Goal: Register for event/course

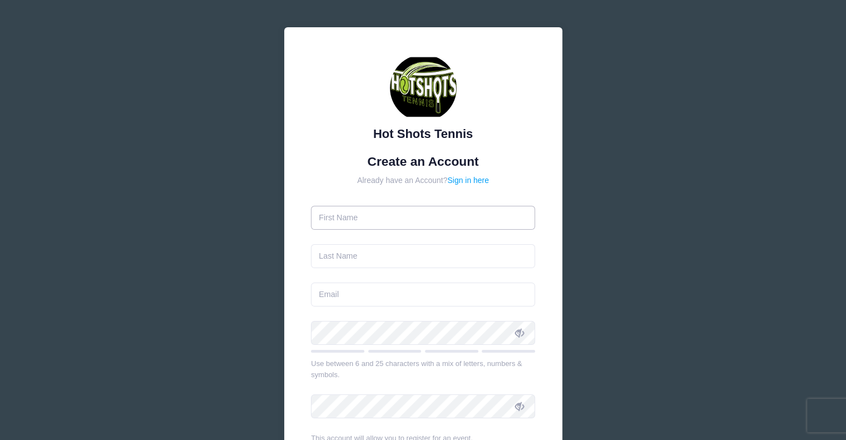
click at [405, 224] on input "text" at bounding box center [423, 218] width 224 height 24
type input "[PERSON_NAME]"
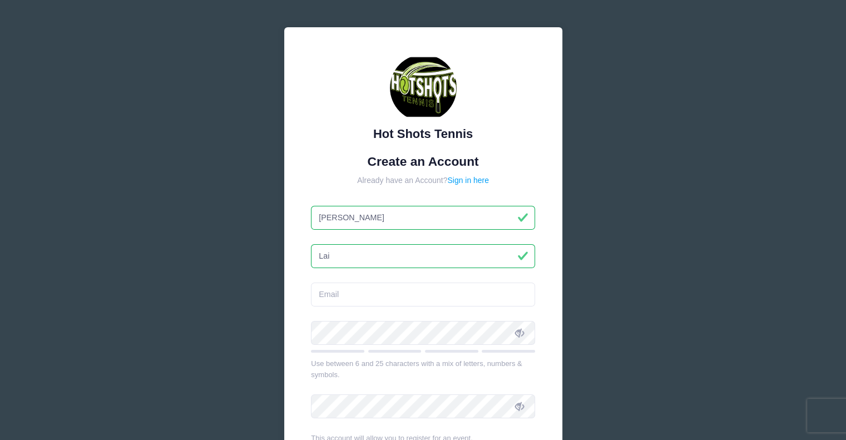
type input "Lai"
type input "[EMAIL_ADDRESS][DOMAIN_NAME]"
click at [522, 323] on span at bounding box center [519, 332] width 19 height 19
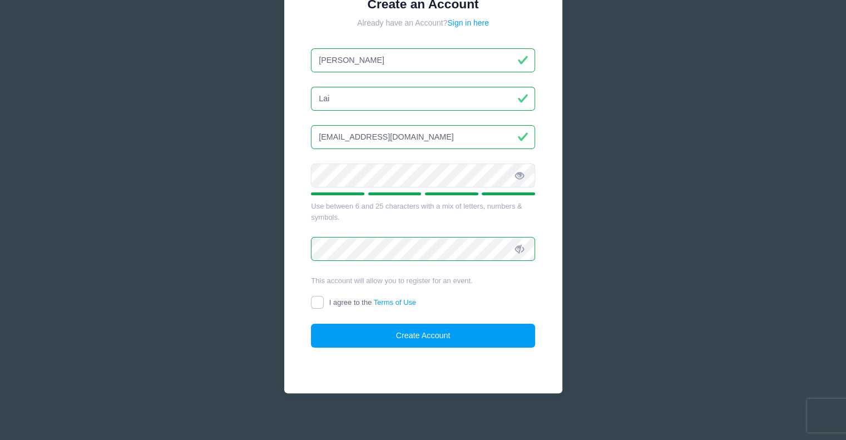
scroll to position [164, 0]
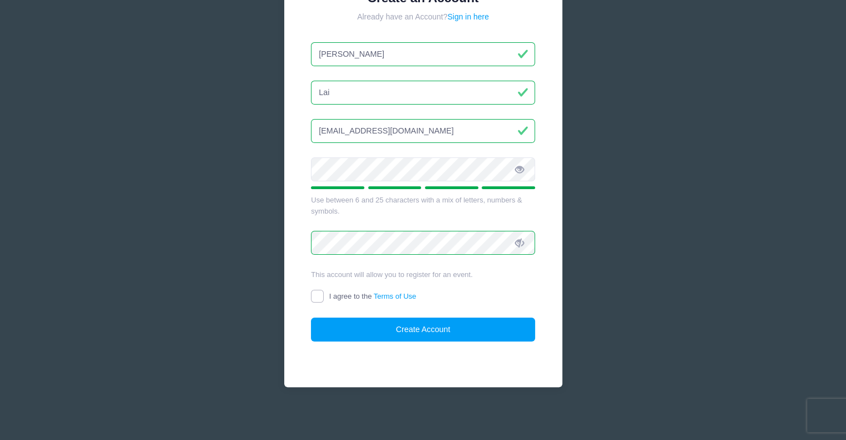
click at [323, 298] on input "I agree to the Terms of Use" at bounding box center [317, 296] width 13 height 13
checkbox input "true"
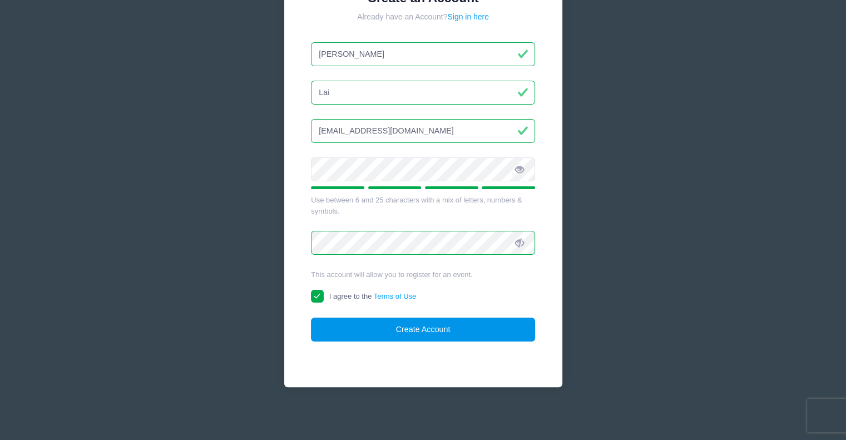
click at [438, 331] on button "Create Account" at bounding box center [423, 330] width 224 height 24
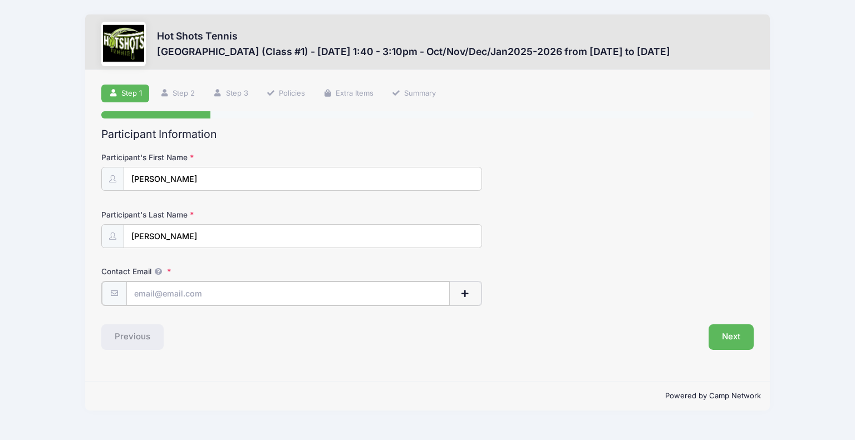
click at [338, 296] on input "Contact Email" at bounding box center [287, 293] width 323 height 24
type input "[EMAIL_ADDRESS][DOMAIN_NAME]"
click at [732, 343] on button "Next" at bounding box center [730, 336] width 45 height 26
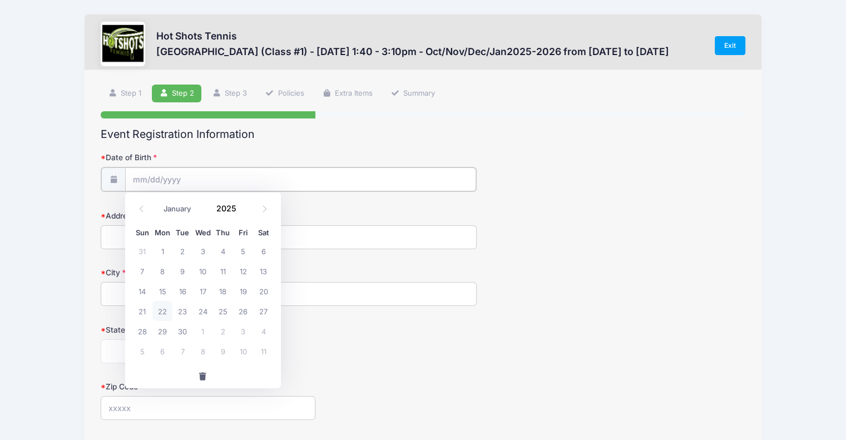
click at [273, 182] on input "Date of Birth" at bounding box center [300, 179] width 351 height 24
click at [243, 211] on span at bounding box center [244, 213] width 8 height 8
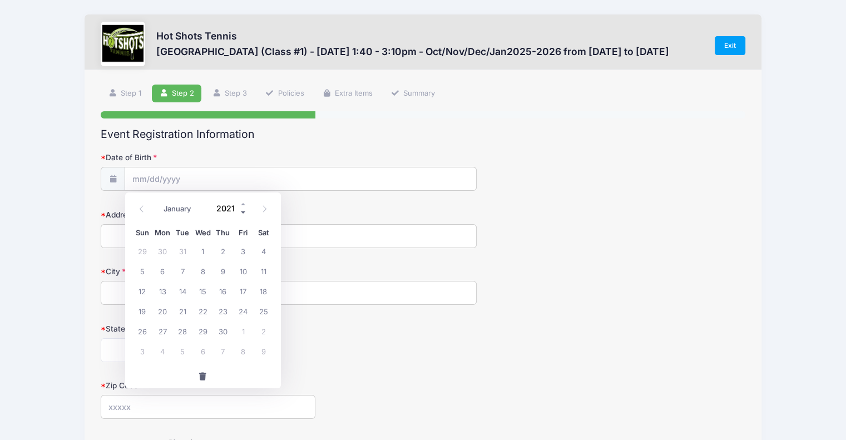
click at [243, 211] on span at bounding box center [244, 213] width 8 height 8
click at [243, 204] on span at bounding box center [244, 204] width 8 height 8
type input "2019"
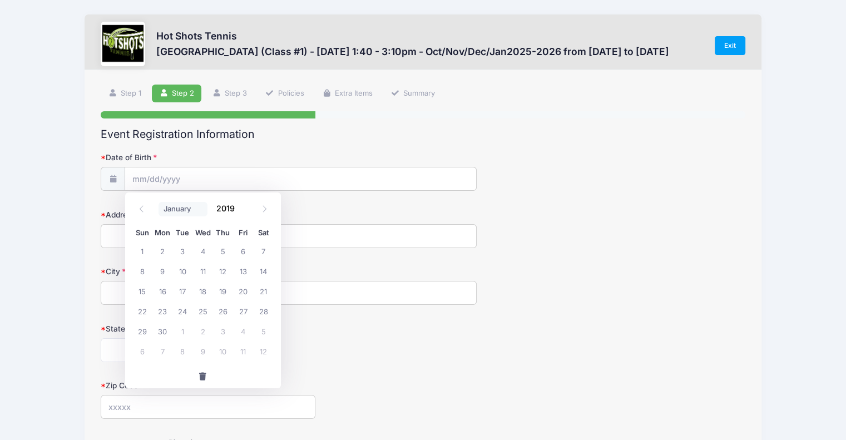
click at [204, 206] on select "January February March April May June July August September October November De…" at bounding box center [184, 209] width 50 height 14
select select "9"
click at [159, 202] on select "January February March April May June July August September October November De…" at bounding box center [184, 209] width 50 height 14
click at [225, 331] on span "31" at bounding box center [223, 331] width 20 height 20
type input "[DATE]"
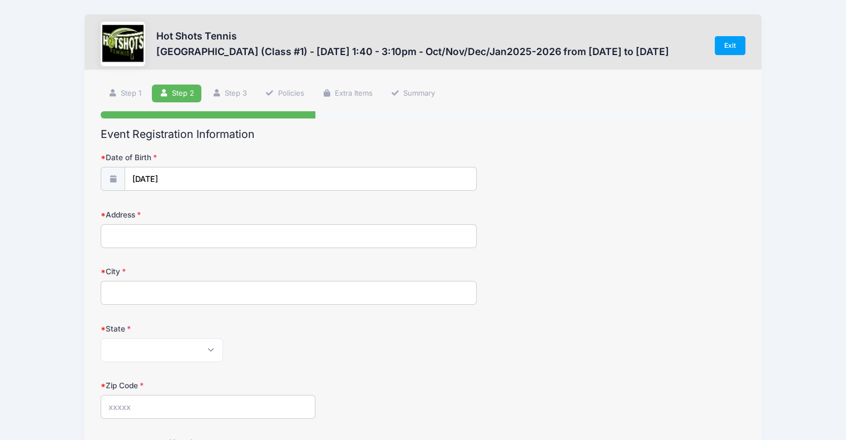
click at [223, 219] on label "Address" at bounding box center [208, 214] width 215 height 11
click at [223, 224] on input "Address" at bounding box center [289, 236] width 376 height 24
click at [233, 230] on input "Address" at bounding box center [289, 236] width 376 height 24
type input "[STREET_ADDRESS]"
type input "[GEOGRAPHIC_DATA]"
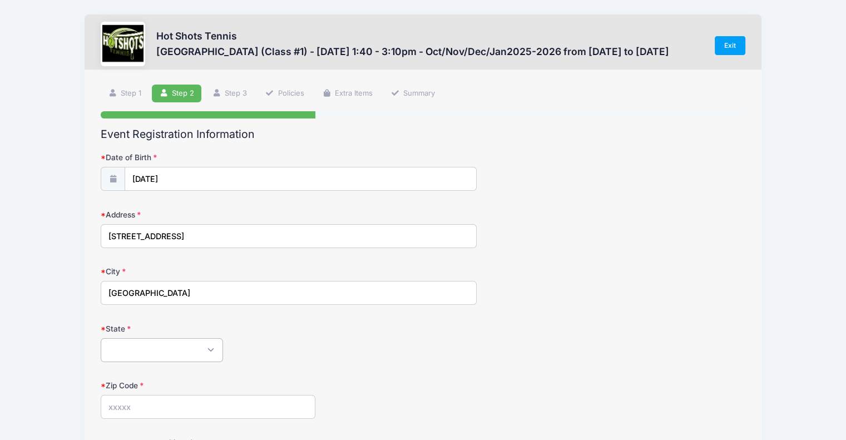
click at [197, 348] on select "[US_STATE] [US_STATE] [US_STATE] [US_STATE] [US_STATE] Armed Forces Africa Arme…" at bounding box center [162, 350] width 122 height 24
select select "CA"
click at [197, 348] on select "[US_STATE] [US_STATE] [US_STATE] [US_STATE] [US_STATE] Armed Forces Africa Arme…" at bounding box center [162, 350] width 122 height 24
click at [202, 386] on label "Zip Code" at bounding box center [208, 385] width 215 height 11
click at [202, 395] on input "Zip Code" at bounding box center [208, 407] width 215 height 24
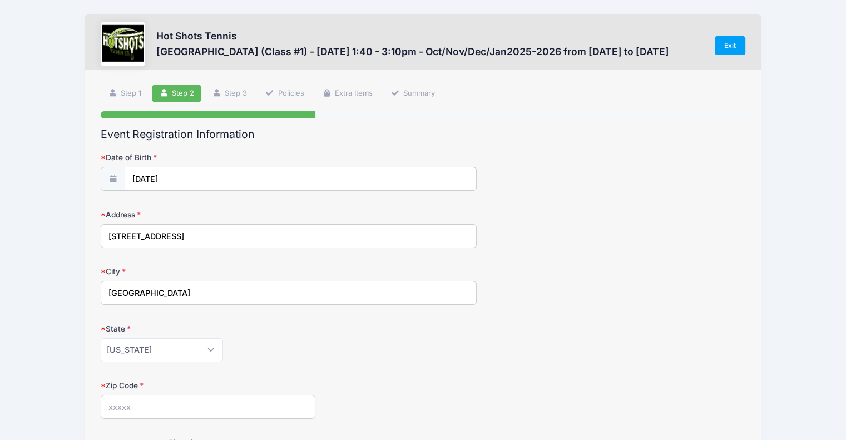
click at [203, 399] on input "Zip Code" at bounding box center [208, 407] width 215 height 24
type input "90232"
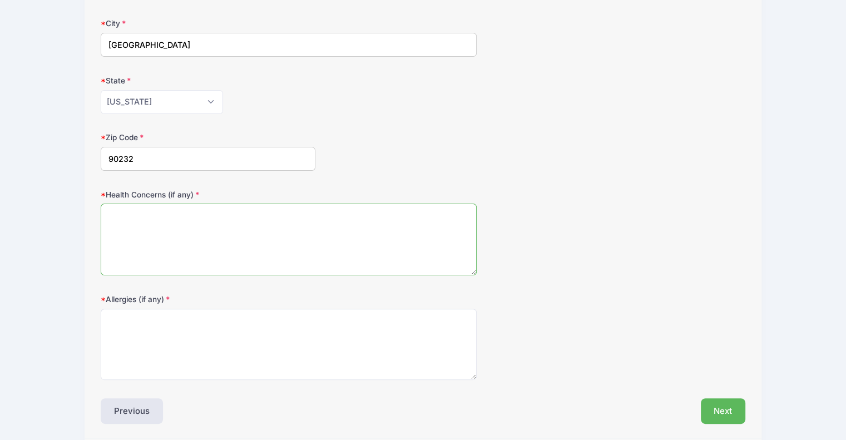
scroll to position [288, 0]
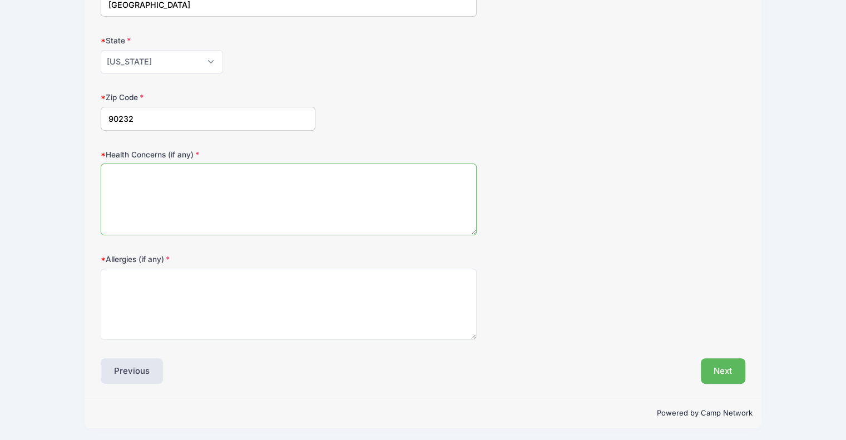
click at [243, 171] on textarea "Health Concerns (if any)" at bounding box center [289, 200] width 376 height 72
type textarea "none"
click at [590, 228] on div "Health Concerns (if any) none" at bounding box center [423, 192] width 645 height 87
click at [721, 371] on button "Next" at bounding box center [723, 371] width 45 height 26
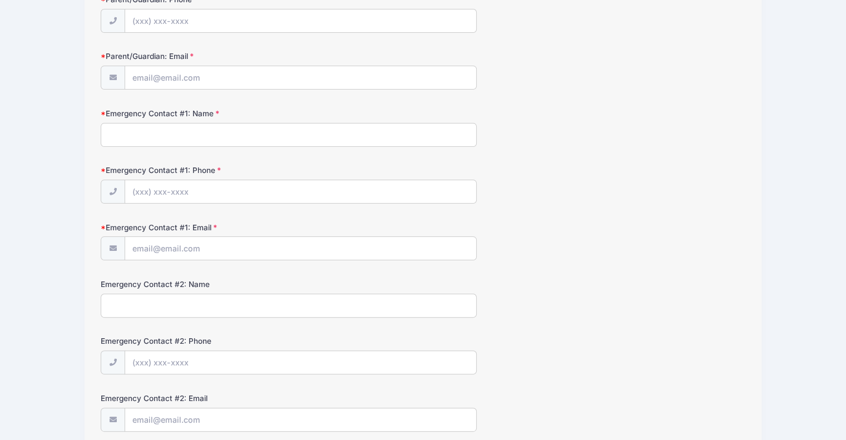
scroll to position [0, 0]
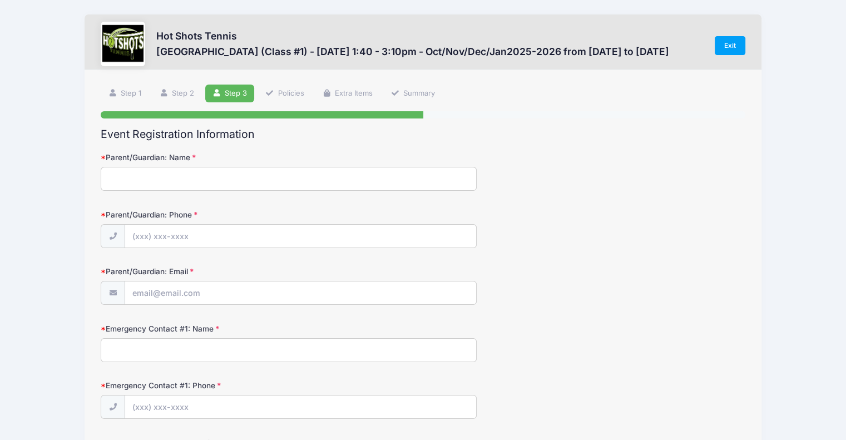
click at [288, 182] on input "Parent/Guardian: Name" at bounding box center [289, 179] width 376 height 24
type input "[PERSON_NAME]"
type input "[PHONE_NUMBER]"
type input "[EMAIL_ADDRESS][DOMAIN_NAME]"
type input "I"
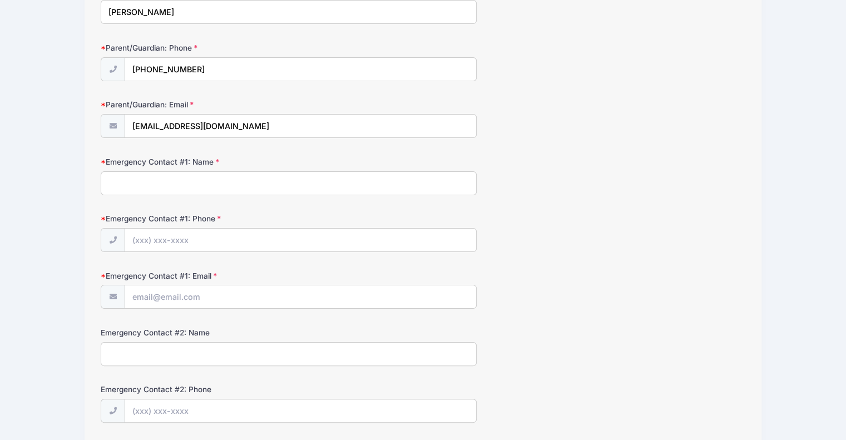
scroll to position [223, 0]
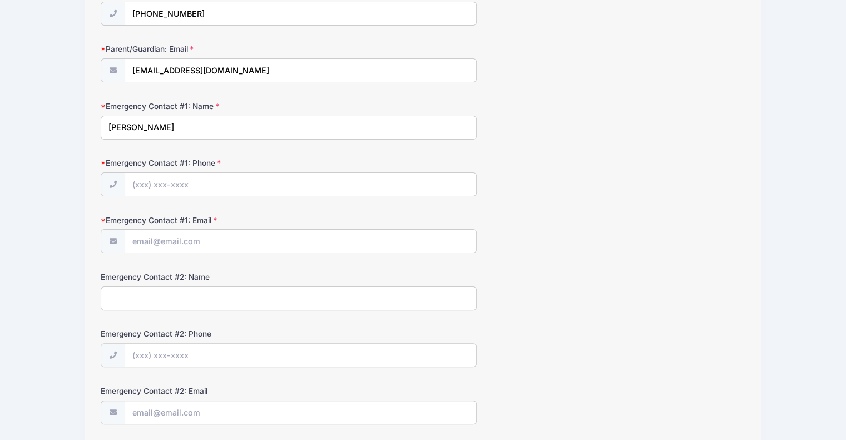
type input "[PERSON_NAME]"
type input "[PHONE_NUMBER]"
type input "[EMAIL_ADDRESS][DOMAIN_NAME]"
type input "i"
type input "[PERSON_NAME]"
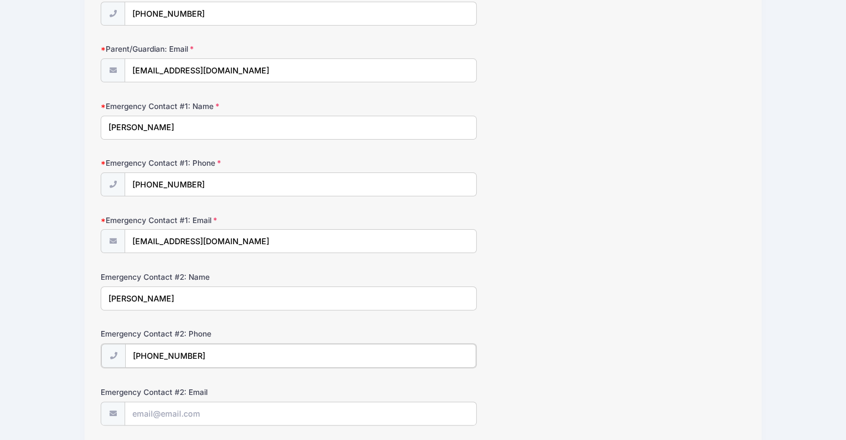
type input "[PHONE_NUMBER]"
click at [160, 420] on input "Emergency Contact #2: Email" at bounding box center [300, 413] width 351 height 24
type input "d"
type input "[EMAIL_ADDRESS][DOMAIN_NAME]"
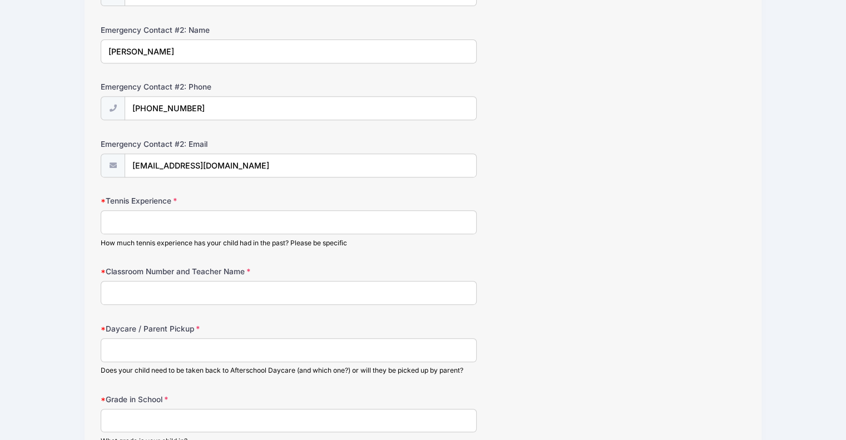
click at [144, 218] on input "Tennis Experience" at bounding box center [289, 222] width 376 height 24
type input "none"
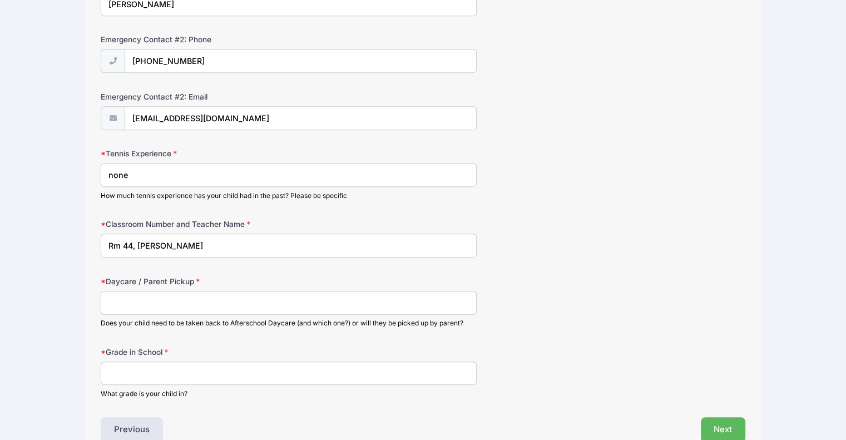
scroll to position [574, 0]
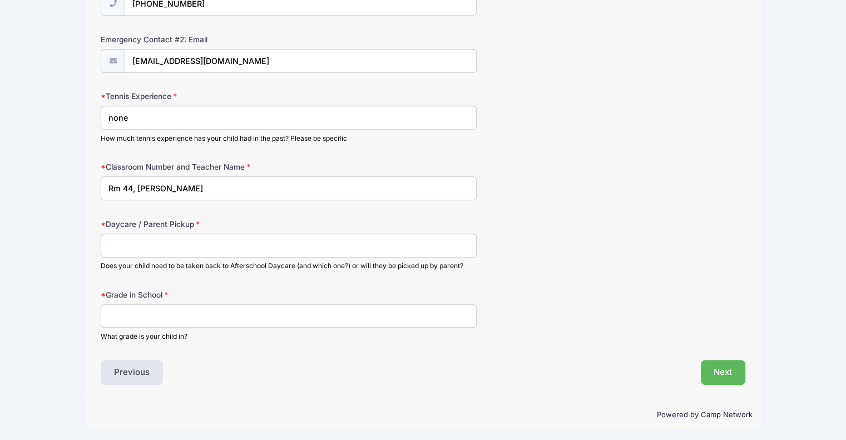
type input "Rm 44, [PERSON_NAME]"
click at [130, 244] on input "Daycare / Parent Pickup" at bounding box center [289, 246] width 376 height 24
type input "A"
click at [164, 242] on input "Please take back to G4" at bounding box center [289, 246] width 376 height 24
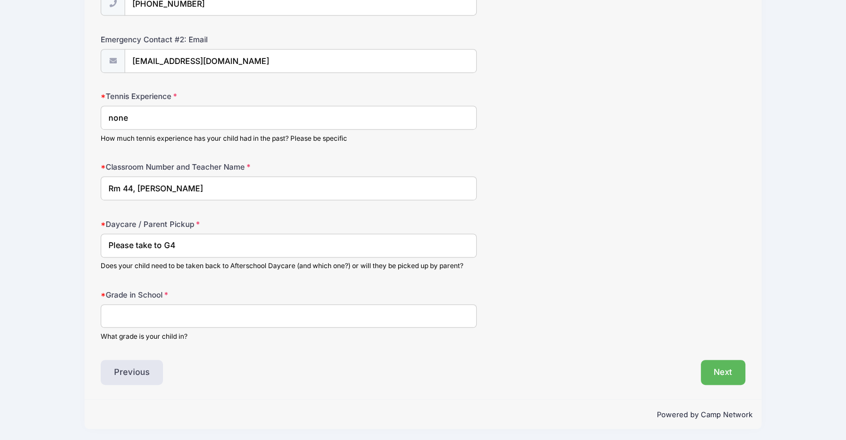
type input "Please take to G4"
click at [161, 293] on label "Grade in School" at bounding box center [208, 294] width 215 height 11
click at [161, 304] on input "Grade in School" at bounding box center [289, 316] width 376 height 24
click at [156, 315] on input "Grade in School" at bounding box center [289, 316] width 376 height 24
type input "Kinder"
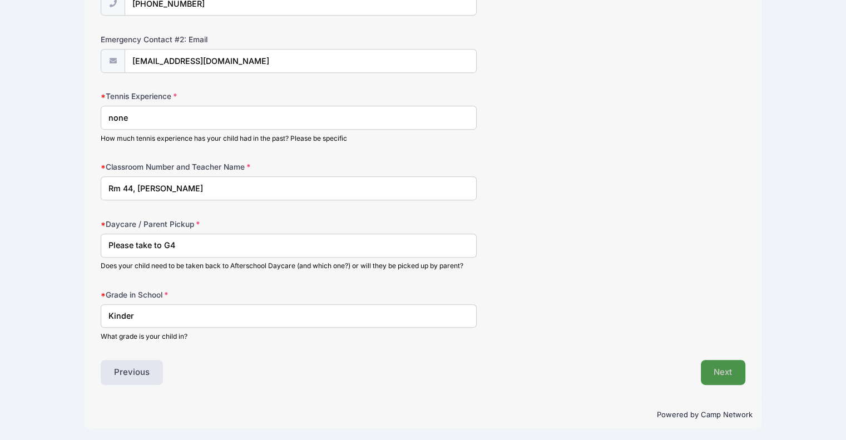
click at [719, 366] on button "Next" at bounding box center [723, 373] width 45 height 26
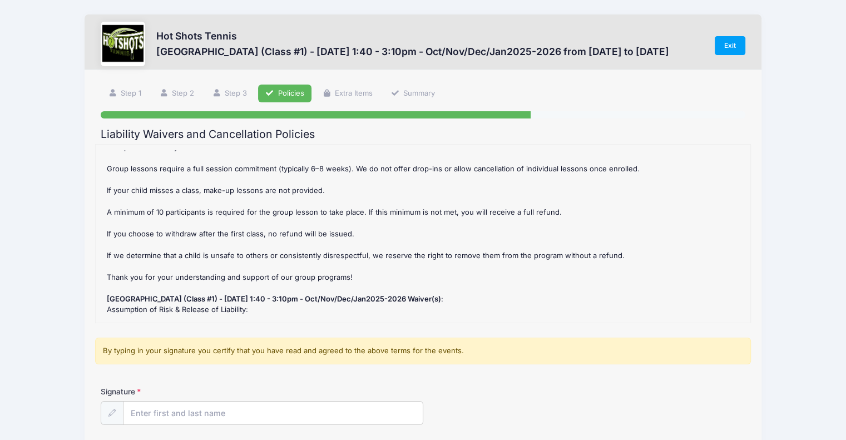
scroll to position [0, 0]
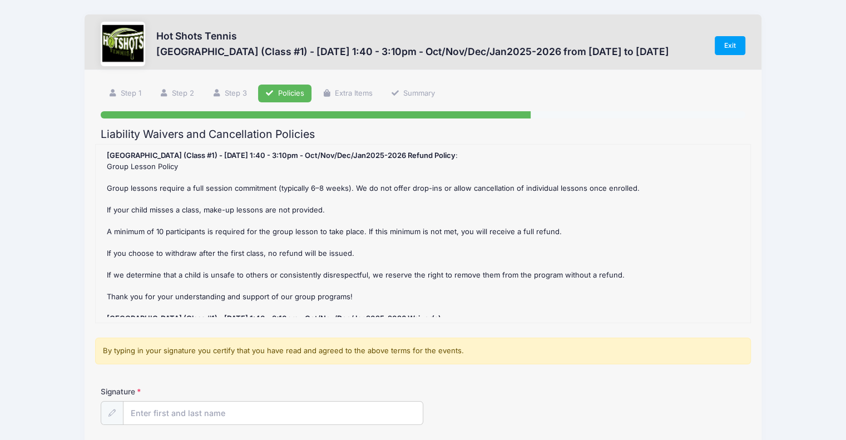
drag, startPoint x: 266, startPoint y: 183, endPoint x: 360, endPoint y: 299, distance: 149.9
click at [360, 299] on div "[GEOGRAPHIC_DATA] (Class #1) - [DATE] 1:40 - 3:10pm - Oct/Nov/Dec/Jan2025-2026 …" at bounding box center [423, 233] width 644 height 167
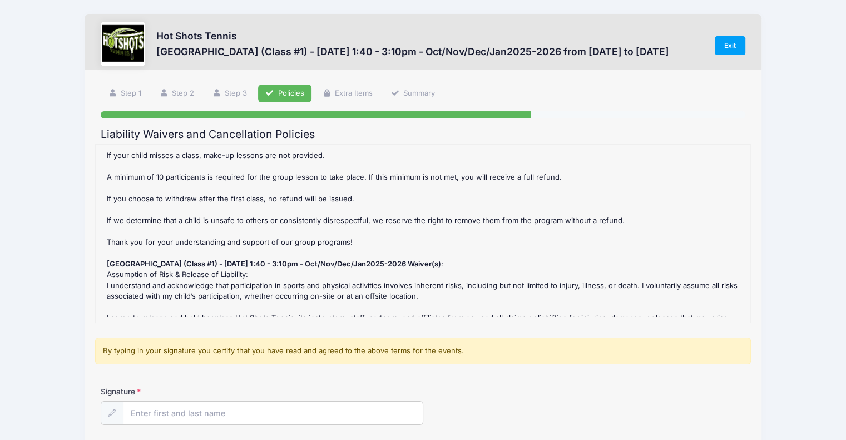
scroll to position [111, 0]
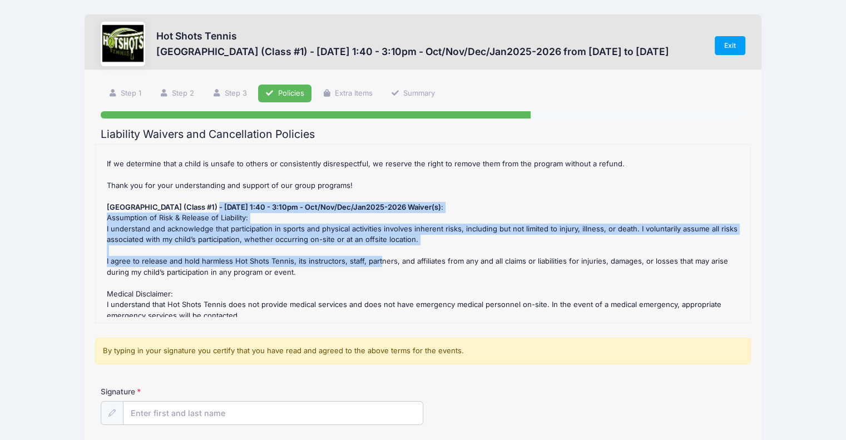
drag, startPoint x: 216, startPoint y: 205, endPoint x: 376, endPoint y: 257, distance: 168.0
click at [376, 257] on div "[GEOGRAPHIC_DATA] (Class #1) - [DATE] 1:40 - 3:10pm - Oct/Nov/Dec/Jan2025-2026 …" at bounding box center [423, 233] width 644 height 167
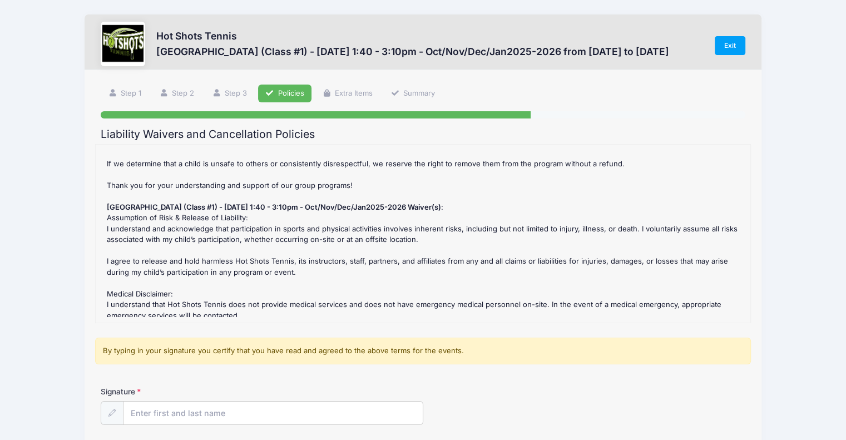
click at [260, 205] on strong "[GEOGRAPHIC_DATA] (Class #1) - [DATE] 1:40 - 3:10pm - Oct/Nov/Dec/Jan2025-2026 …" at bounding box center [274, 207] width 334 height 9
drag, startPoint x: 257, startPoint y: 206, endPoint x: 304, endPoint y: 206, distance: 46.7
click at [304, 206] on strong "[GEOGRAPHIC_DATA] (Class #1) - [DATE] 1:40 - 3:10pm - Oct/Nov/Dec/Jan2025-2026 …" at bounding box center [274, 207] width 334 height 9
copy strong "1:40 - 3:10pm"
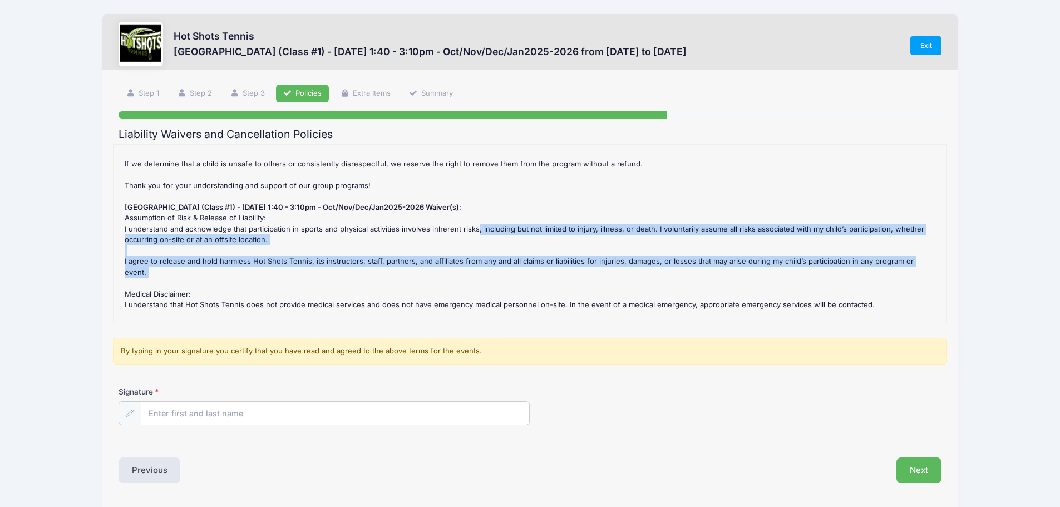
drag, startPoint x: 473, startPoint y: 224, endPoint x: 485, endPoint y: 272, distance: 49.2
click at [485, 272] on div "[GEOGRAPHIC_DATA] (Class #1) - [DATE] 1:40 - 3:10pm - Oct/Nov/Dec/Jan2025-2026 …" at bounding box center [530, 233] width 822 height 167
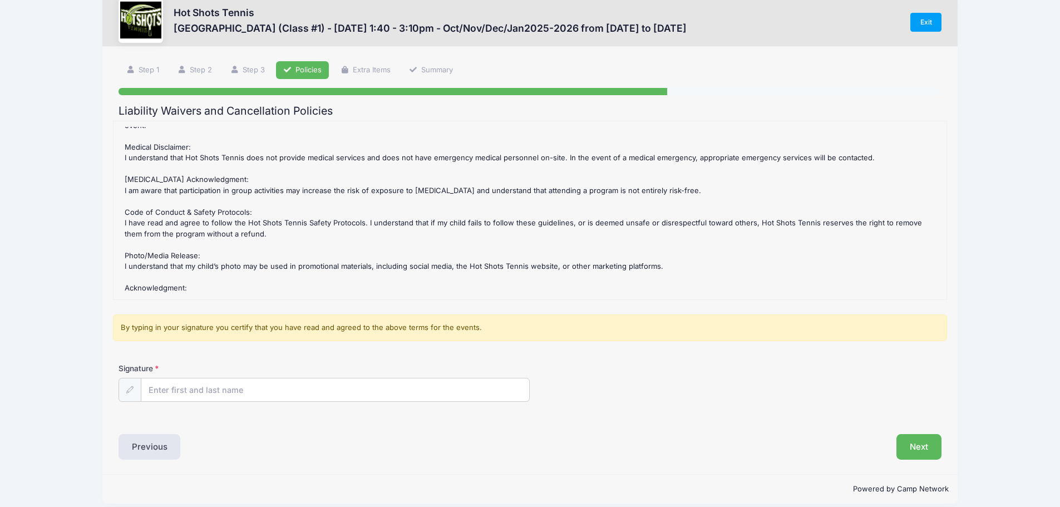
scroll to position [34, 0]
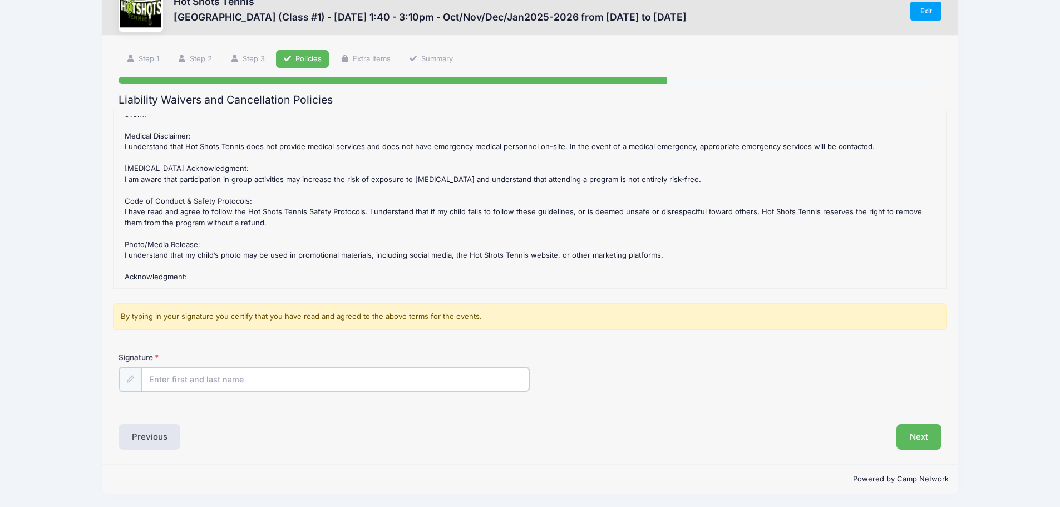
click at [382, 381] on input "Signature" at bounding box center [335, 379] width 388 height 24
type input "[PERSON_NAME]"
click at [854, 431] on button "Next" at bounding box center [918, 436] width 45 height 26
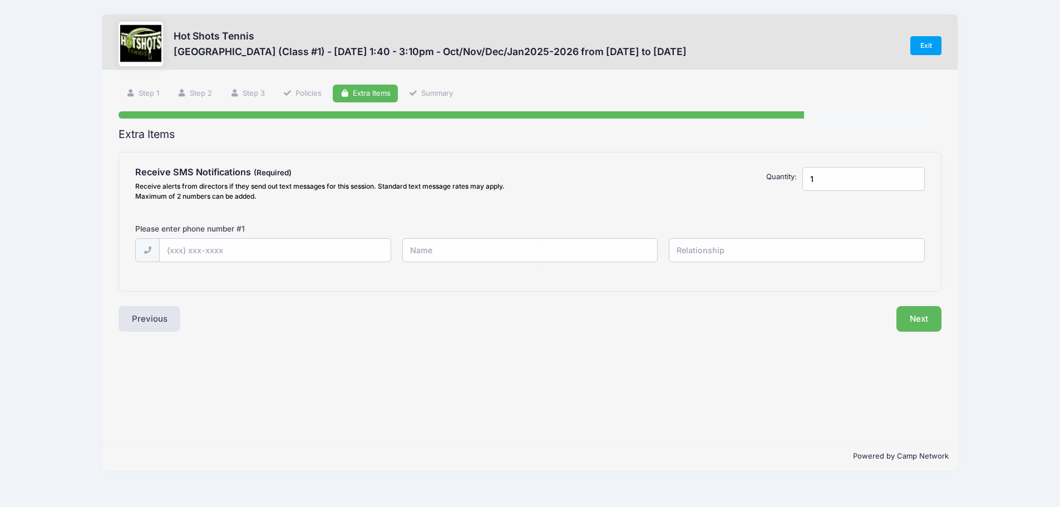
scroll to position [0, 0]
click at [264, 246] on input "text" at bounding box center [277, 251] width 233 height 24
type input "[PHONE_NUMBER]"
type input "[PERSON_NAME]"
type input "Mother"
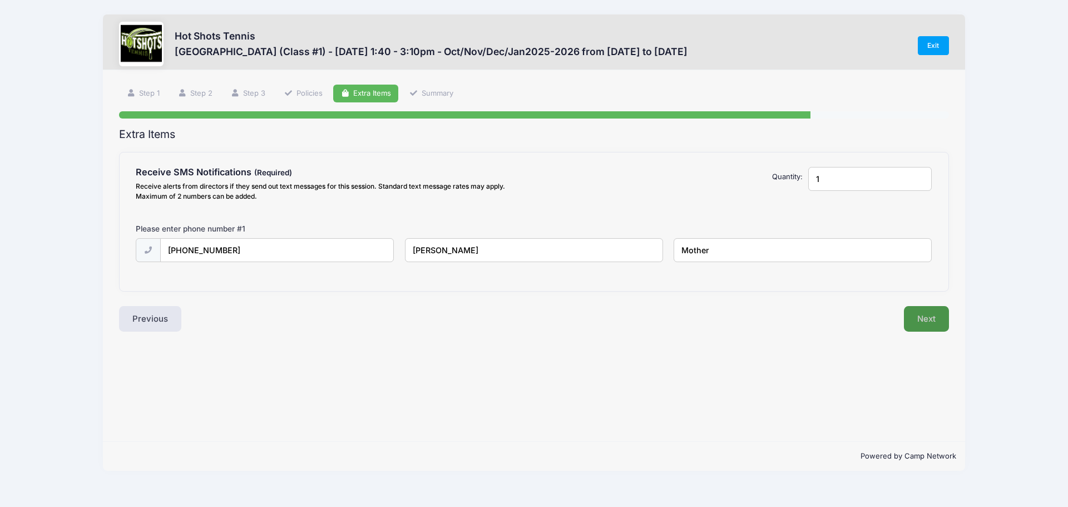
click at [854, 314] on button "Next" at bounding box center [926, 319] width 45 height 26
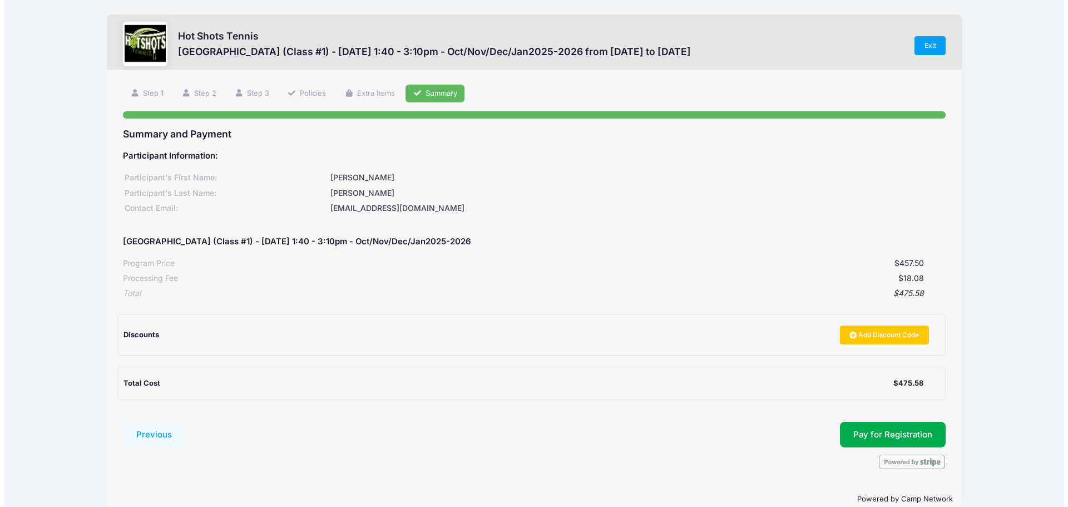
scroll to position [21, 0]
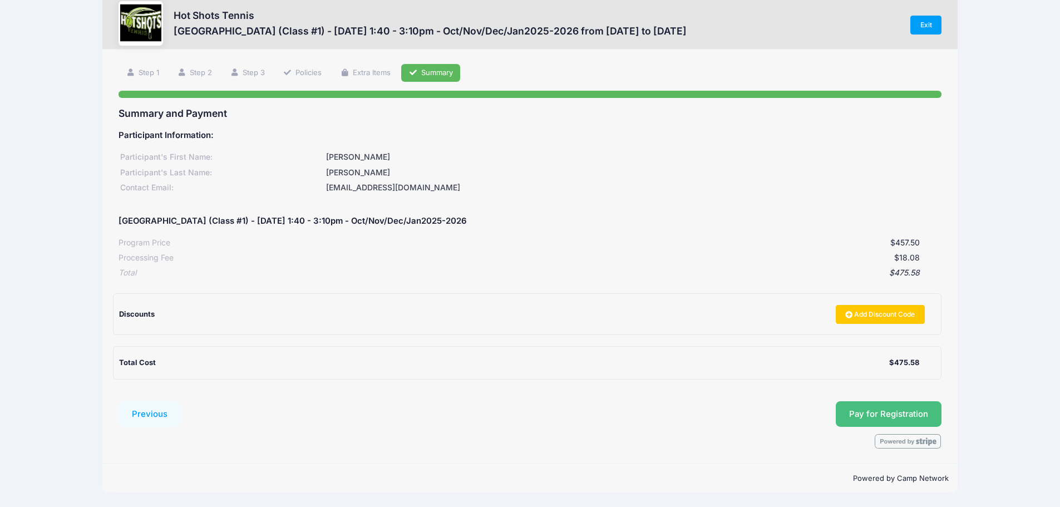
click at [854, 418] on button "Pay for Registration" at bounding box center [889, 414] width 106 height 26
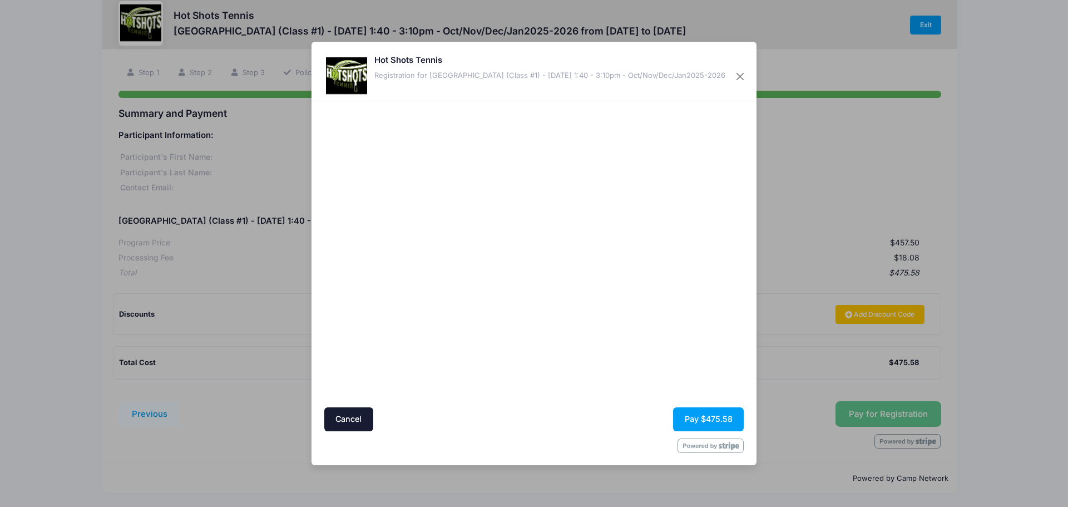
click at [634, 339] on div at bounding box center [642, 253] width 205 height 295
click at [617, 318] on div at bounding box center [642, 253] width 205 height 295
click at [616, 339] on div at bounding box center [642, 253] width 205 height 295
click at [721, 420] on button "Pay $475.58" at bounding box center [708, 419] width 71 height 24
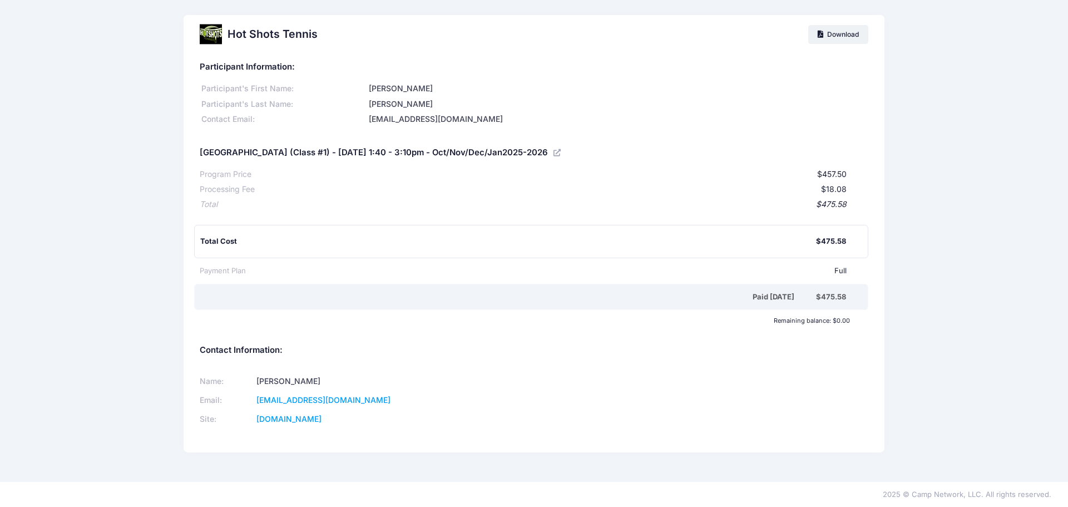
click at [809, 82] on div "Participant's First Name: Kira Participant's Last Name: Lai-Ling Contact Email:…" at bounding box center [534, 103] width 669 height 46
